Goal: Task Accomplishment & Management: Manage account settings

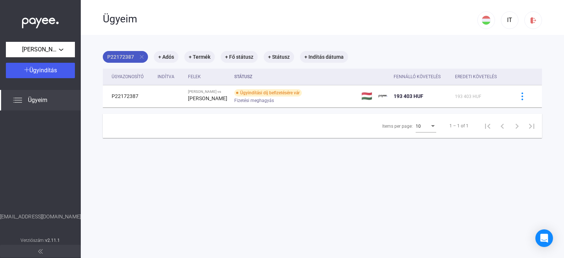
click at [125, 54] on mat-chip "P22172387 close" at bounding box center [125, 57] width 45 height 12
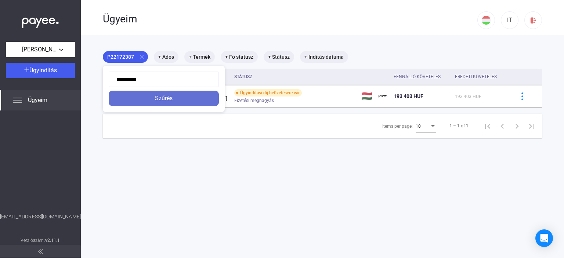
click at [164, 99] on div "Szűrés" at bounding box center [164, 98] width 106 height 9
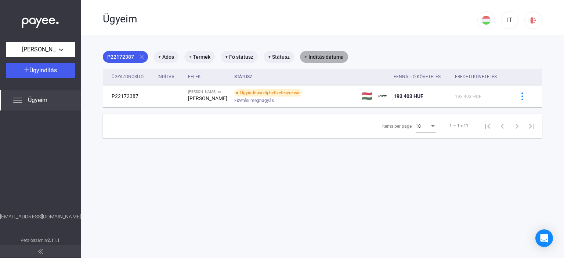
click at [323, 55] on mat-chip "+ Indítás dátuma" at bounding box center [324, 57] width 48 height 12
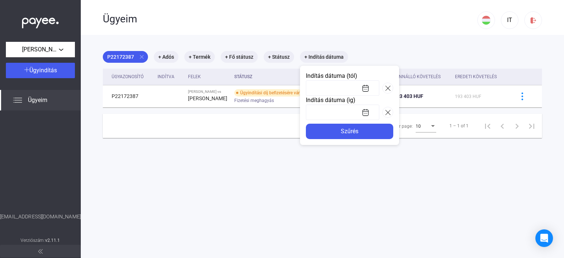
click at [229, 54] on div at bounding box center [282, 129] width 564 height 258
click at [229, 54] on mat-chip "+ Fő státusz" at bounding box center [239, 57] width 37 height 12
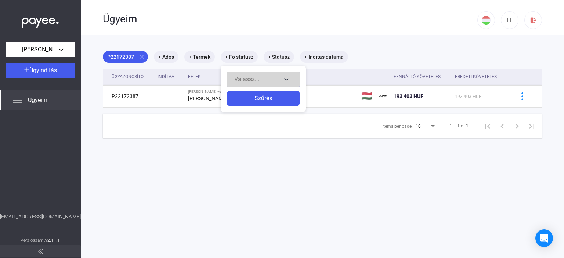
click at [284, 77] on button "Válassz..." at bounding box center [262, 79] width 73 height 15
click at [141, 127] on div at bounding box center [282, 129] width 564 height 258
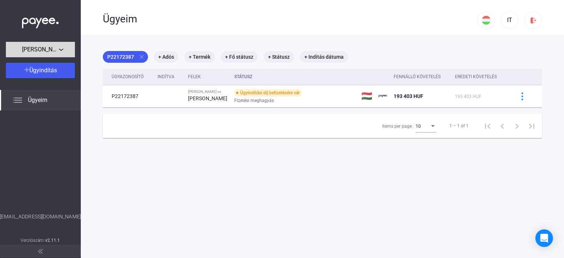
click at [59, 47] on div "[PERSON_NAME]" at bounding box center [40, 49] width 65 height 9
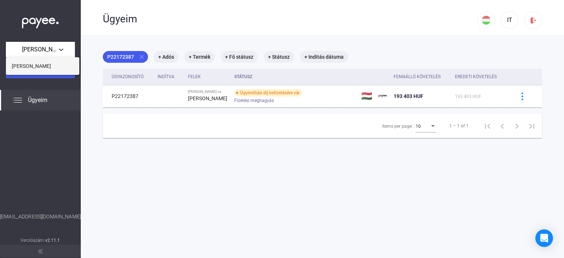
click at [37, 64] on span "[PERSON_NAME]" at bounding box center [31, 66] width 39 height 9
click at [37, 64] on button "Ügyindítás" at bounding box center [40, 70] width 69 height 15
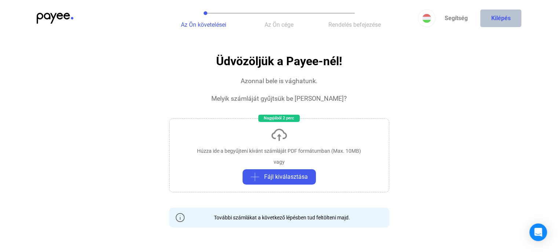
click at [503, 17] on button "Kilépés" at bounding box center [500, 19] width 41 height 18
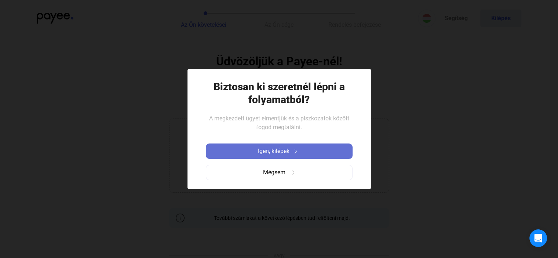
click at [280, 146] on button "Igen, kilépek" at bounding box center [279, 150] width 147 height 15
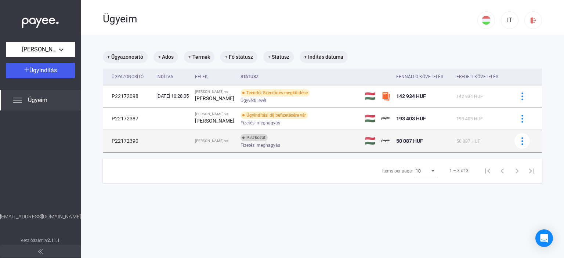
click at [130, 142] on td "P22172390" at bounding box center [128, 141] width 51 height 22
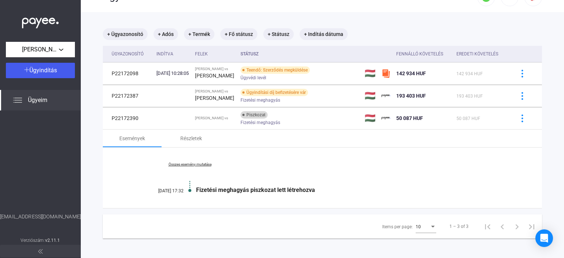
scroll to position [35, 0]
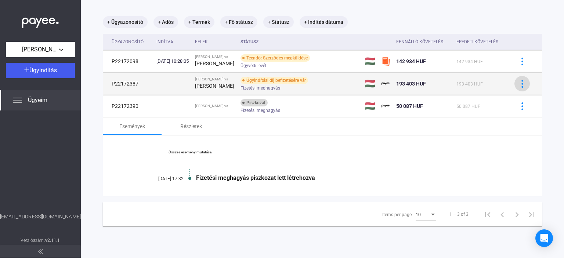
click at [518, 83] on img at bounding box center [522, 84] width 8 height 8
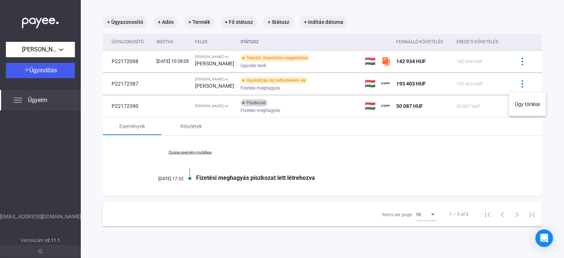
click at [125, 83] on div at bounding box center [282, 129] width 564 height 258
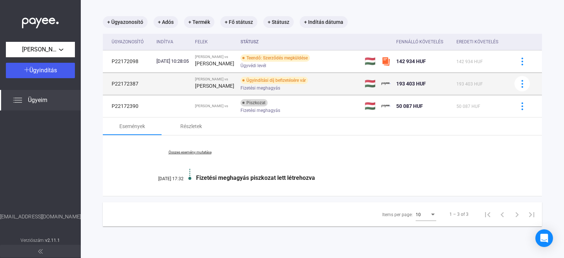
click at [125, 83] on td "P22172387" at bounding box center [128, 84] width 51 height 22
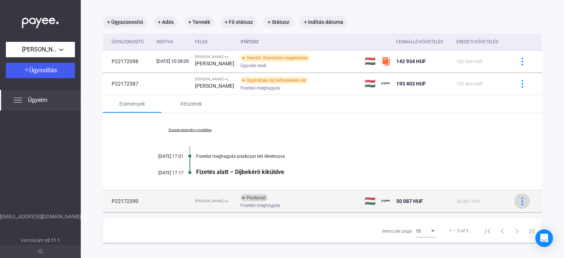
click at [518, 200] on img at bounding box center [522, 201] width 8 height 8
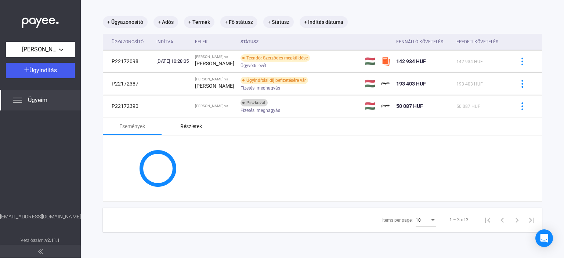
click at [186, 127] on div "Részletek" at bounding box center [191, 126] width 22 height 9
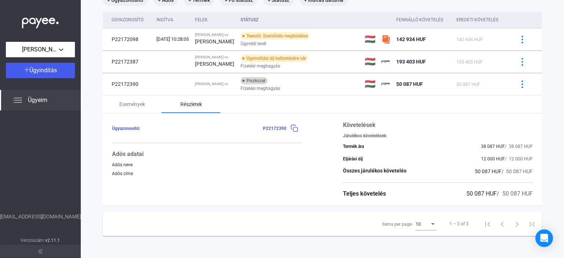
scroll to position [58, 0]
click at [290, 128] on img at bounding box center [294, 128] width 8 height 8
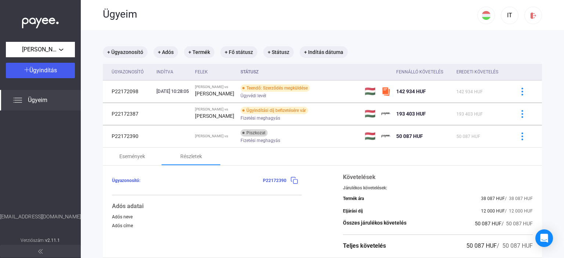
scroll to position [0, 0]
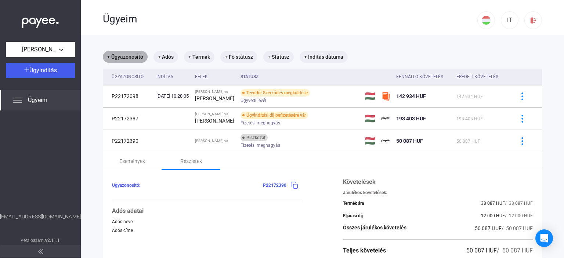
click at [125, 57] on mat-chip "+ Ügyazonosító" at bounding box center [125, 57] width 45 height 12
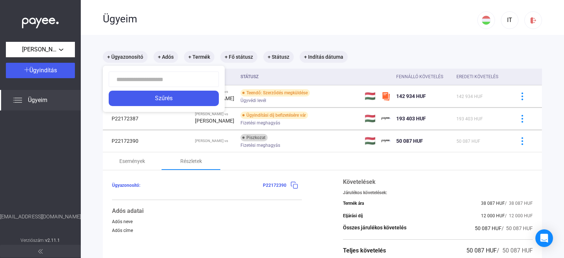
click at [163, 55] on div at bounding box center [282, 129] width 564 height 258
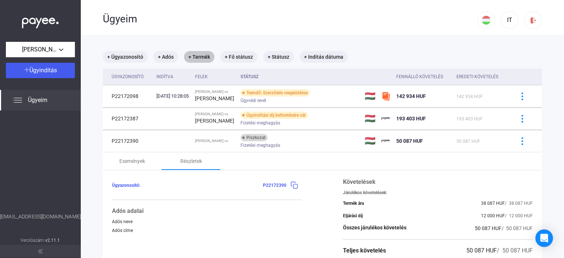
click at [196, 56] on mat-chip "+ Termék" at bounding box center [199, 57] width 30 height 12
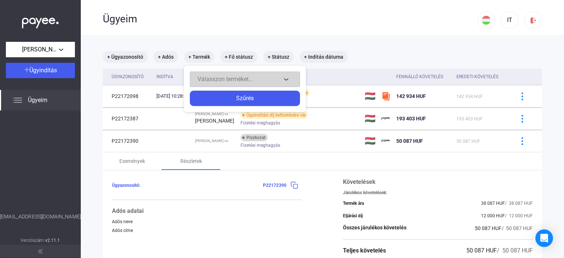
click at [283, 78] on button "Válasszon terméket..." at bounding box center [245, 79] width 110 height 15
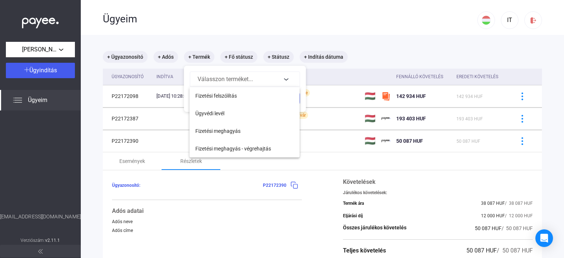
click at [504, 22] on div at bounding box center [282, 129] width 564 height 258
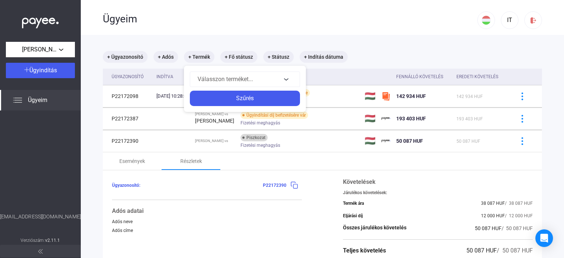
click at [483, 22] on div at bounding box center [282, 129] width 564 height 258
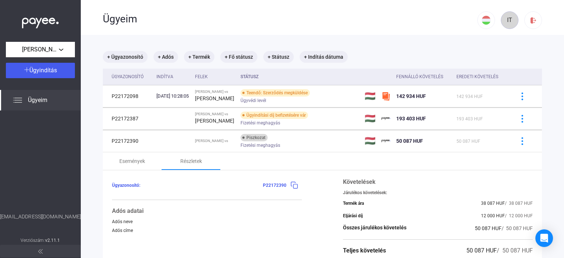
click at [503, 20] on div "IT" at bounding box center [509, 20] width 12 height 9
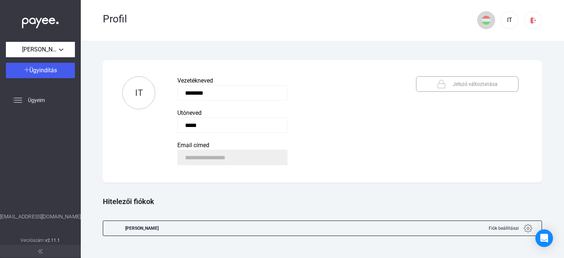
click at [487, 19] on img at bounding box center [485, 20] width 9 height 9
click at [486, 39] on img at bounding box center [487, 37] width 9 height 9
click at [533, 21] on img at bounding box center [533, 21] width 8 height 8
